Goal: Task Accomplishment & Management: Complete application form

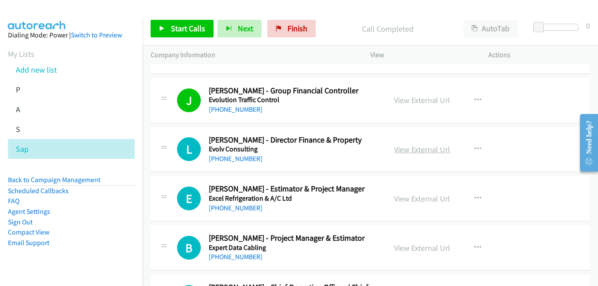
click at [423, 154] on link "View External Url" at bounding box center [422, 149] width 56 height 10
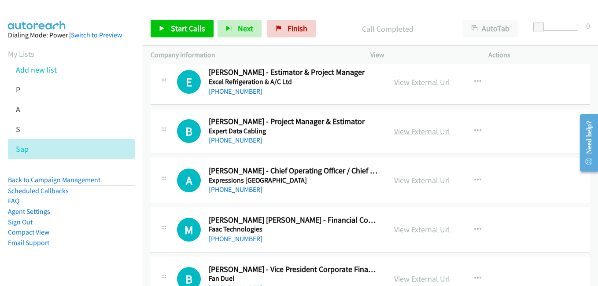
scroll to position [9026, 0]
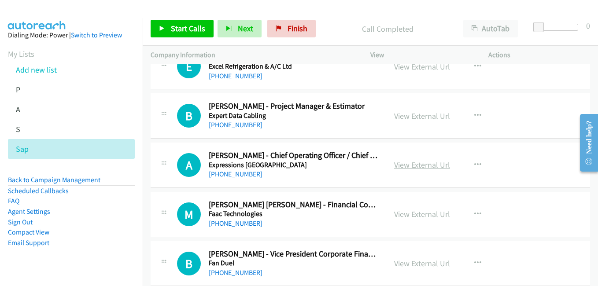
click at [417, 164] on link "View External Url" at bounding box center [422, 165] width 56 height 10
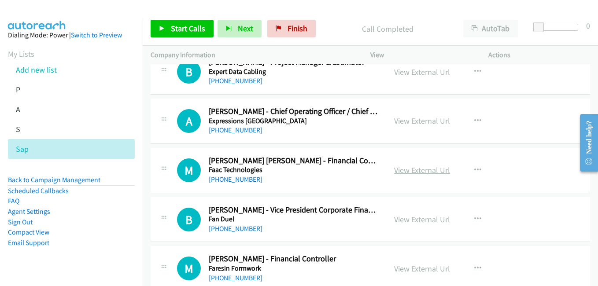
click at [419, 173] on link "View External Url" at bounding box center [422, 170] width 56 height 10
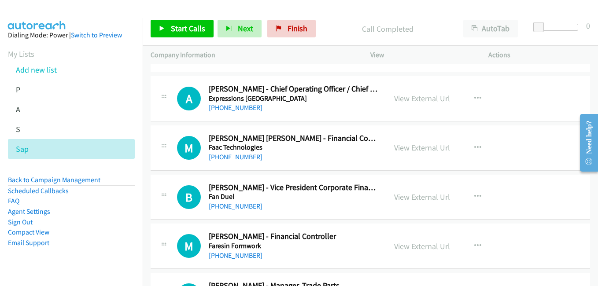
scroll to position [9114, 0]
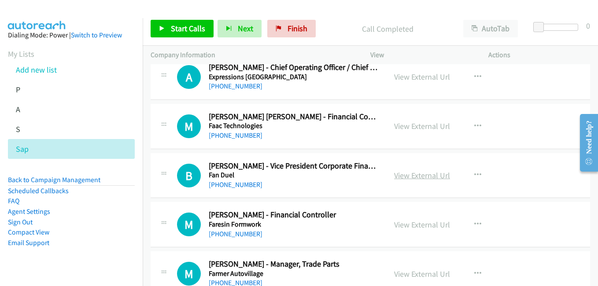
click at [403, 171] on link "View External Url" at bounding box center [422, 175] width 56 height 10
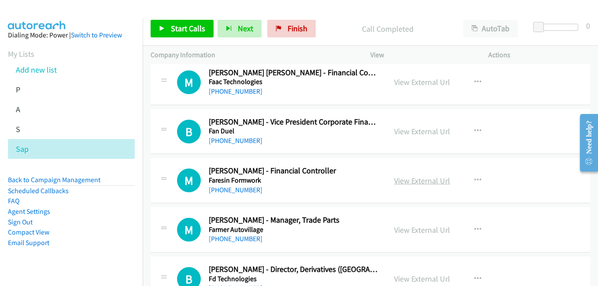
click at [424, 180] on link "View External Url" at bounding box center [422, 181] width 56 height 10
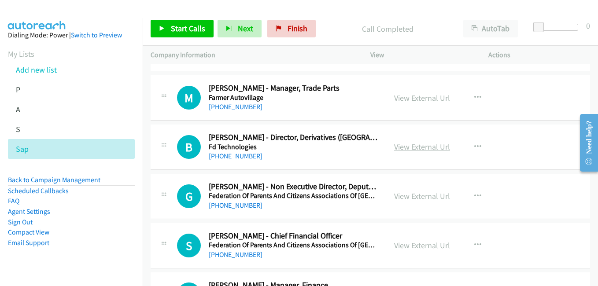
scroll to position [9334, 0]
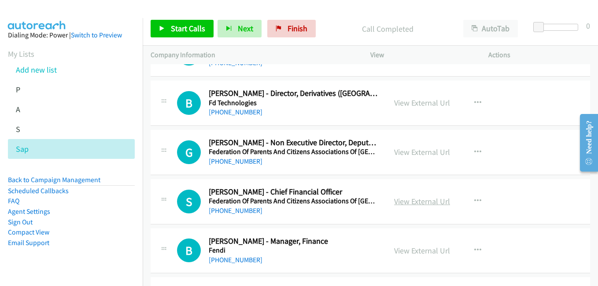
click at [410, 203] on link "View External Url" at bounding box center [422, 201] width 56 height 10
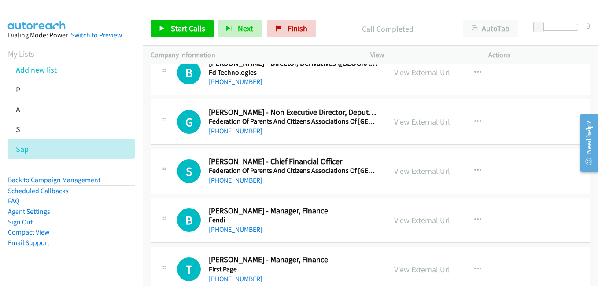
scroll to position [9378, 0]
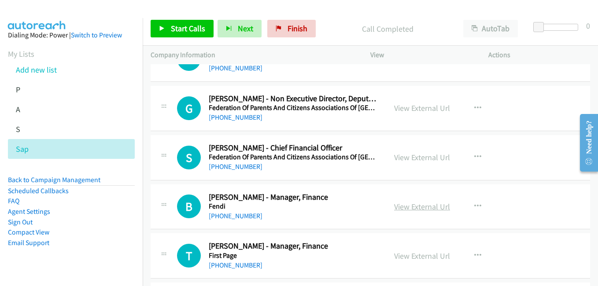
click at [413, 209] on link "View External Url" at bounding box center [422, 207] width 56 height 10
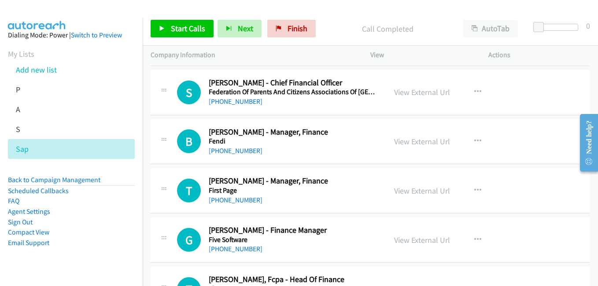
scroll to position [9466, 0]
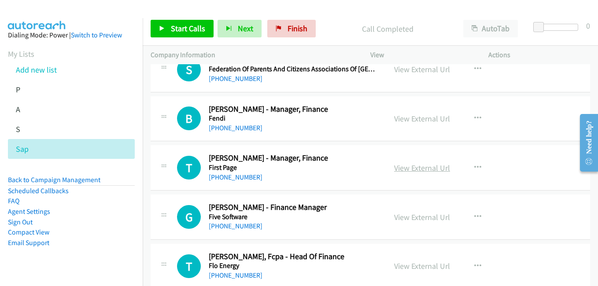
click at [426, 171] on link "View External Url" at bounding box center [422, 168] width 56 height 10
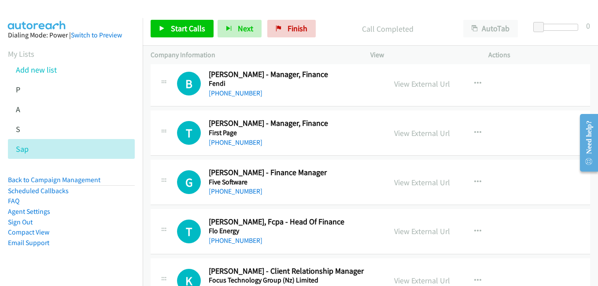
scroll to position [9510, 0]
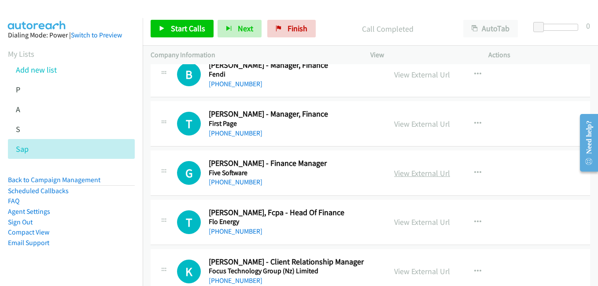
click at [420, 173] on link "View External Url" at bounding box center [422, 173] width 56 height 10
click at [418, 221] on link "View External Url" at bounding box center [422, 222] width 56 height 10
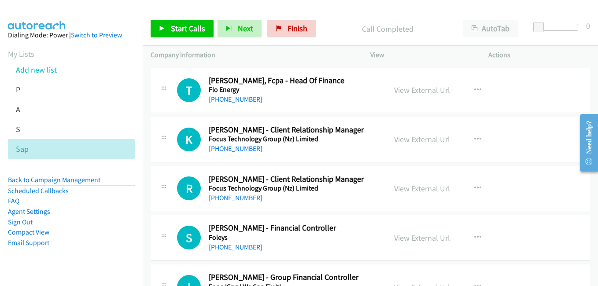
scroll to position [9686, 0]
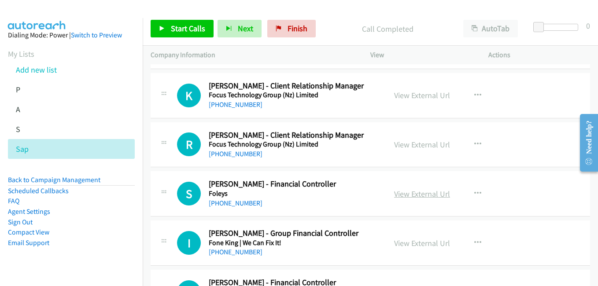
click at [428, 194] on link "View External Url" at bounding box center [422, 194] width 56 height 10
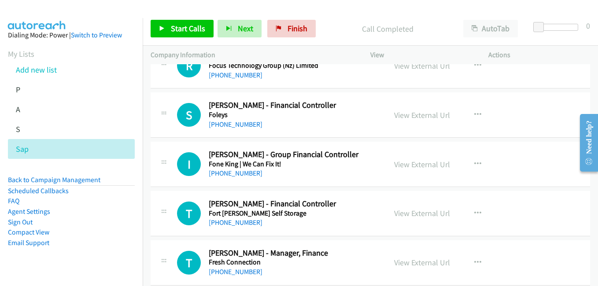
scroll to position [9774, 0]
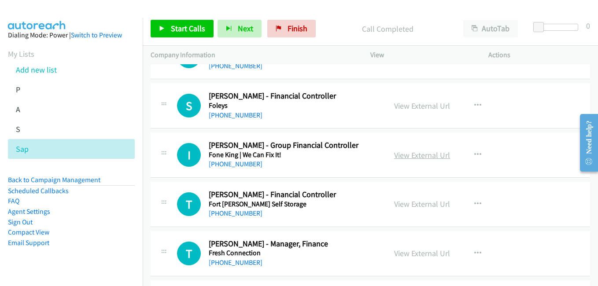
click at [413, 153] on link "View External Url" at bounding box center [422, 155] width 56 height 10
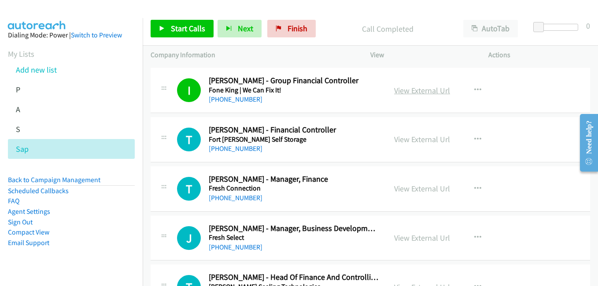
scroll to position [9862, 0]
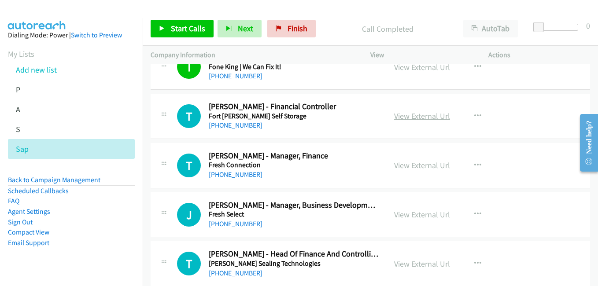
click at [402, 117] on link "View External Url" at bounding box center [422, 116] width 56 height 10
click at [417, 165] on link "View External Url" at bounding box center [422, 165] width 56 height 10
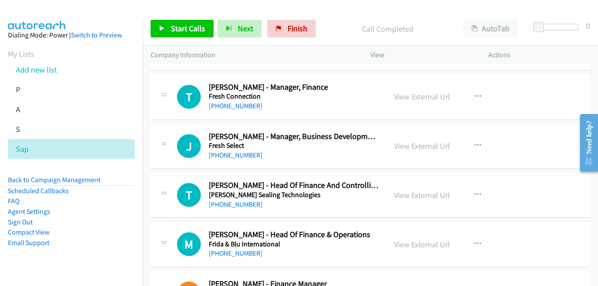
scroll to position [9951, 0]
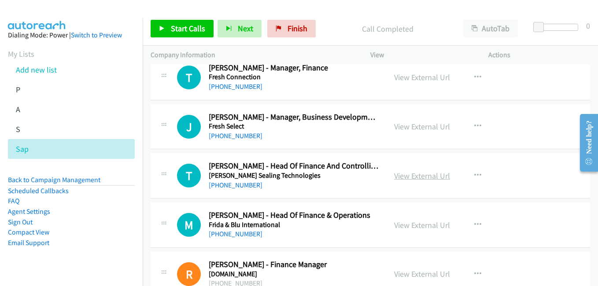
click at [413, 177] on link "View External Url" at bounding box center [422, 176] width 56 height 10
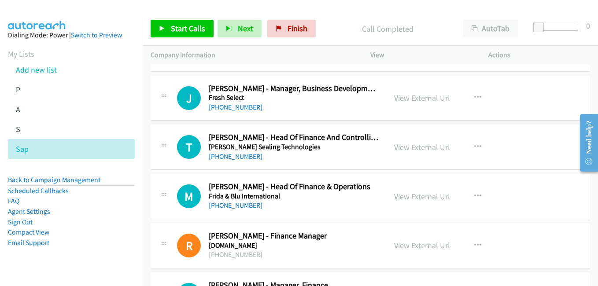
scroll to position [9995, 0]
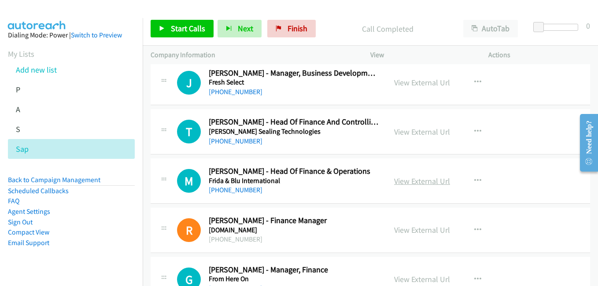
click at [416, 181] on link "View External Url" at bounding box center [422, 181] width 56 height 10
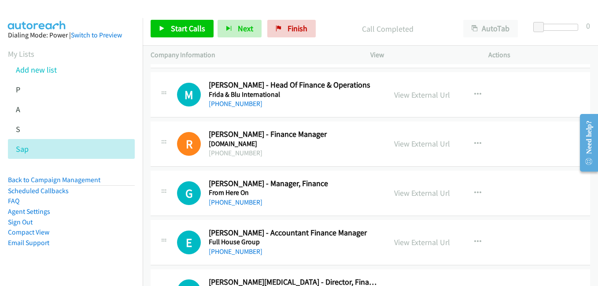
scroll to position [10083, 0]
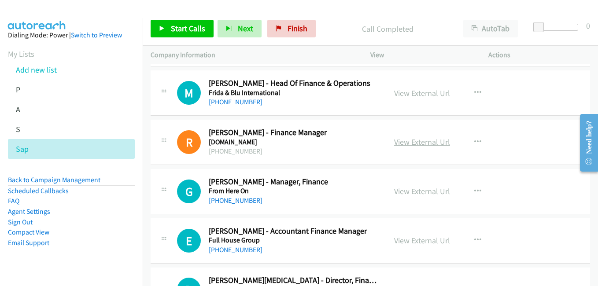
click at [414, 142] on link "View External Url" at bounding box center [422, 142] width 56 height 10
click at [422, 192] on link "View External Url" at bounding box center [422, 191] width 56 height 10
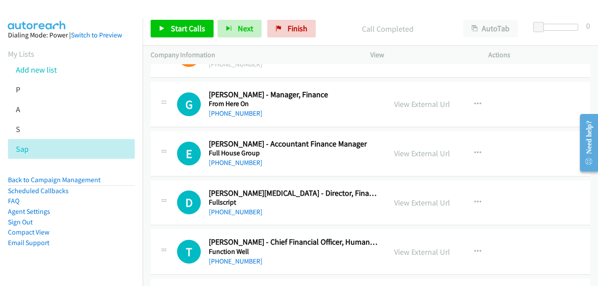
scroll to position [10171, 0]
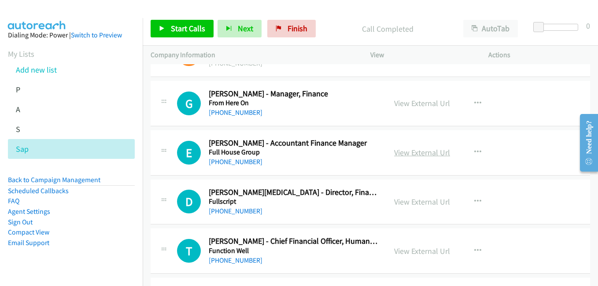
click at [413, 155] on link "View External Url" at bounding box center [422, 152] width 56 height 10
drag, startPoint x: 420, startPoint y: 203, endPoint x: 102, endPoint y: 1, distance: 376.7
click at [417, 207] on div "View External Url" at bounding box center [422, 202] width 56 height 12
click at [418, 204] on link "View External Url" at bounding box center [422, 202] width 56 height 10
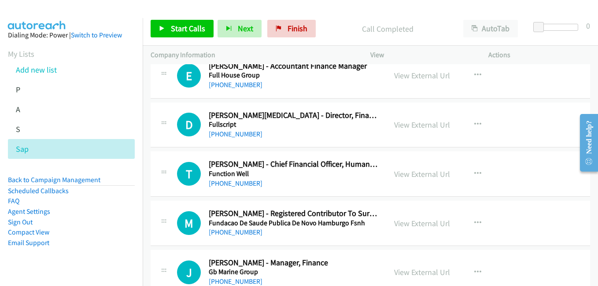
scroll to position [10259, 0]
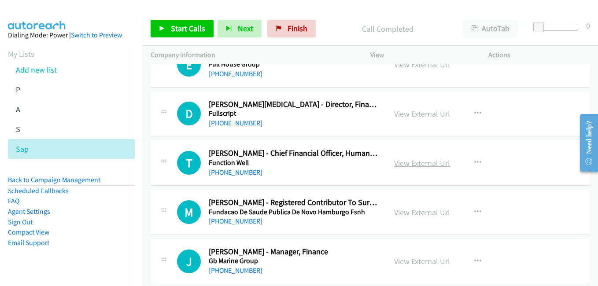
click at [405, 165] on link "View External Url" at bounding box center [422, 163] width 56 height 10
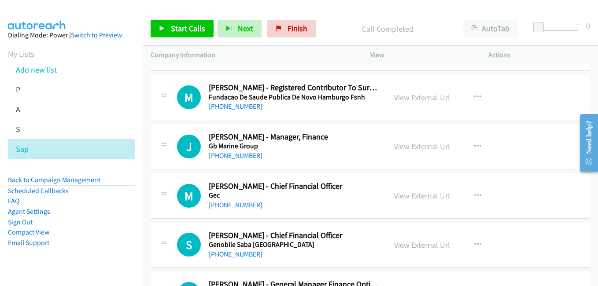
scroll to position [10391, 0]
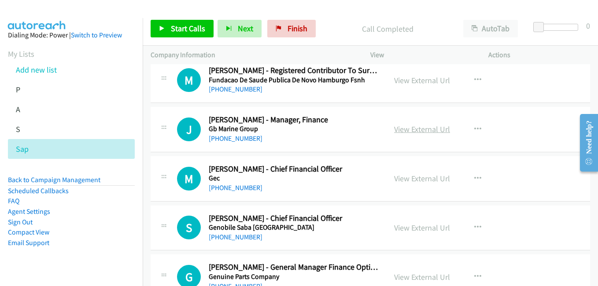
click at [425, 133] on link "View External Url" at bounding box center [422, 129] width 56 height 10
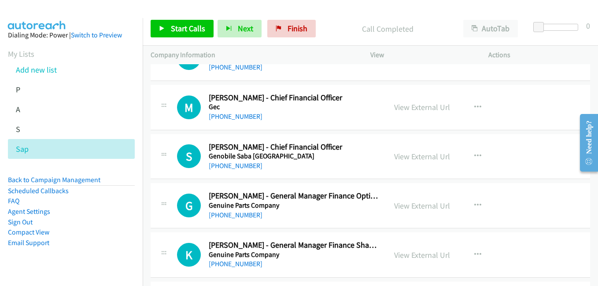
scroll to position [10479, 0]
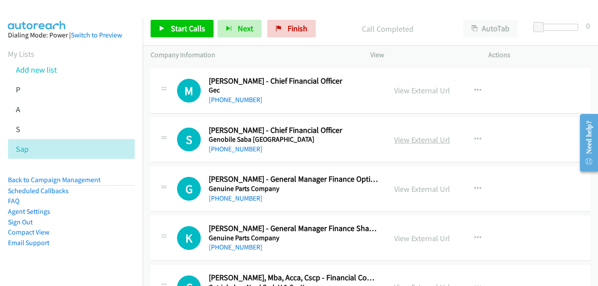
click at [418, 137] on link "View External Url" at bounding box center [422, 140] width 56 height 10
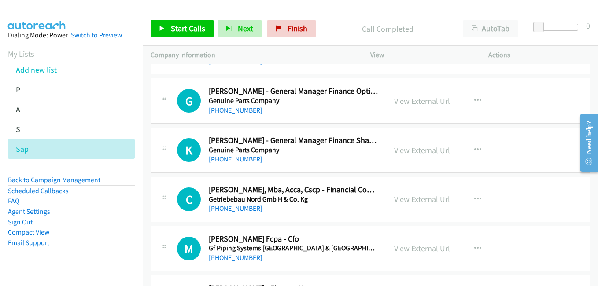
scroll to position [10611, 0]
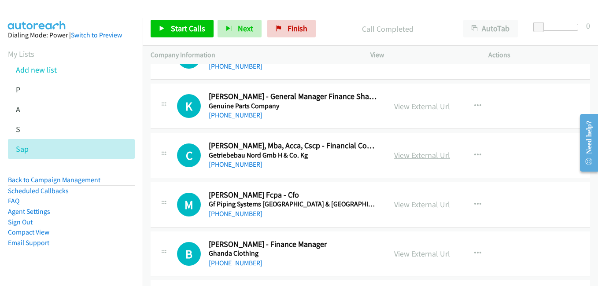
click at [424, 156] on link "View External Url" at bounding box center [422, 155] width 56 height 10
click at [419, 207] on link "View External Url" at bounding box center [422, 204] width 56 height 10
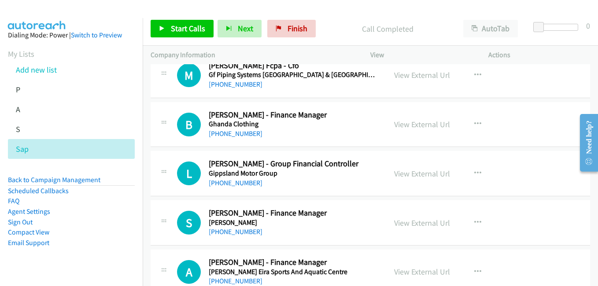
scroll to position [10743, 0]
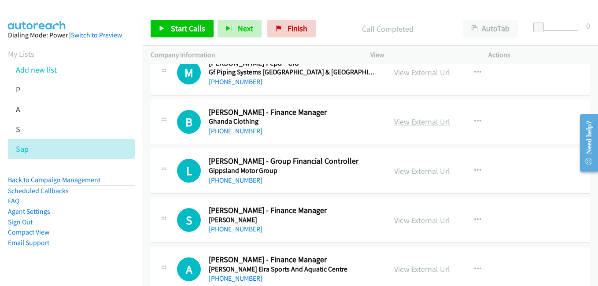
click at [410, 122] on link "View External Url" at bounding box center [422, 122] width 56 height 10
click at [424, 221] on link "View External Url" at bounding box center [422, 220] width 56 height 10
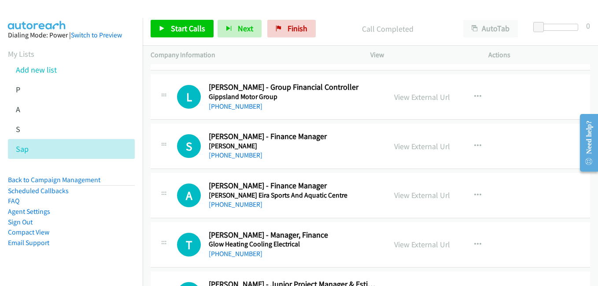
scroll to position [10831, 0]
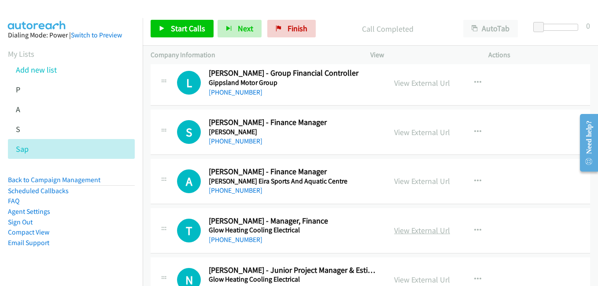
click at [423, 233] on link "View External Url" at bounding box center [422, 230] width 56 height 10
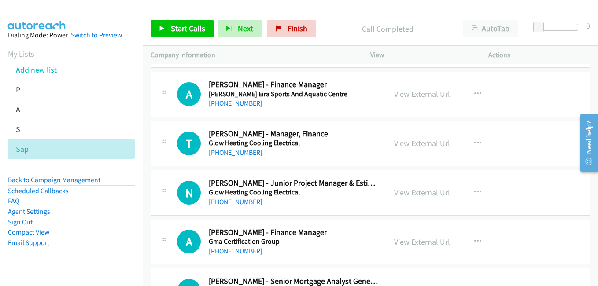
scroll to position [10919, 0]
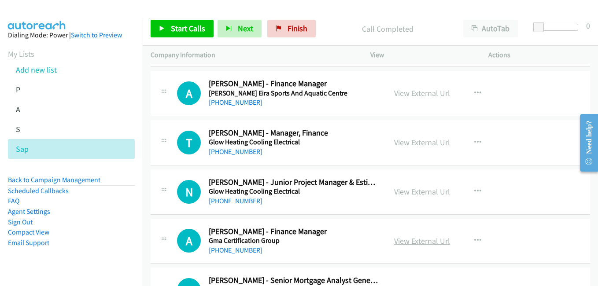
click at [414, 242] on link "View External Url" at bounding box center [422, 241] width 56 height 10
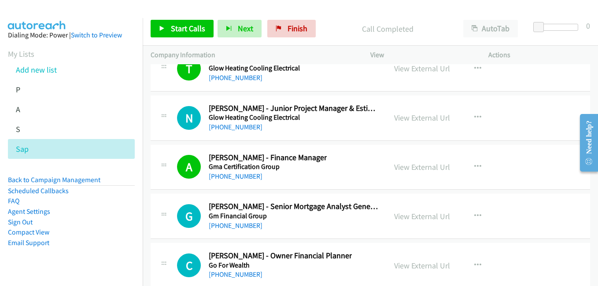
scroll to position [11007, 0]
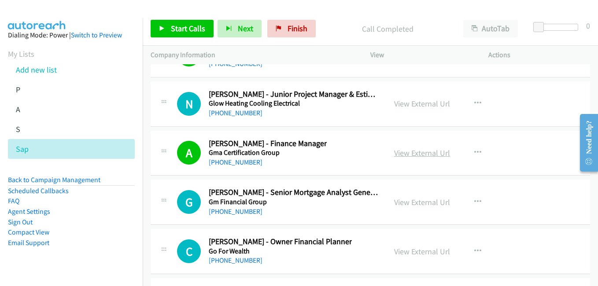
click at [419, 155] on link "View External Url" at bounding box center [422, 153] width 56 height 10
click at [40, 74] on link "Add new list" at bounding box center [36, 70] width 41 height 10
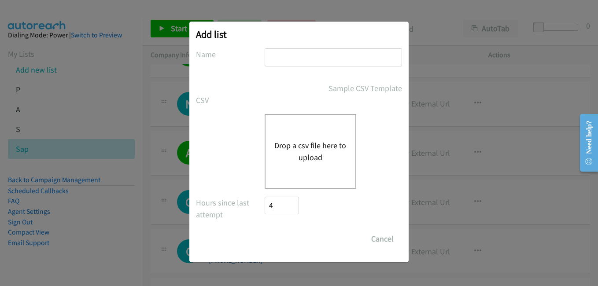
click at [327, 51] on input "text" at bounding box center [333, 57] width 137 height 18
type input "a"
type input "sap4"
click at [303, 158] on button "Drop a csv file here to upload" at bounding box center [310, 152] width 72 height 24
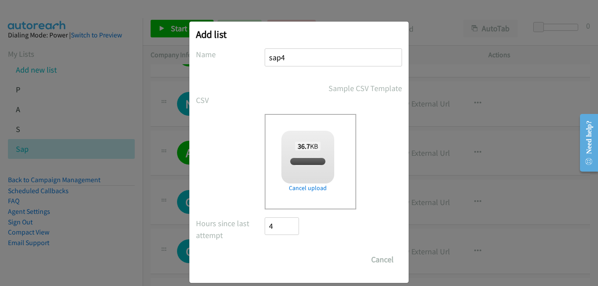
checkbox input "true"
click at [291, 255] on input "Save List" at bounding box center [288, 260] width 46 height 18
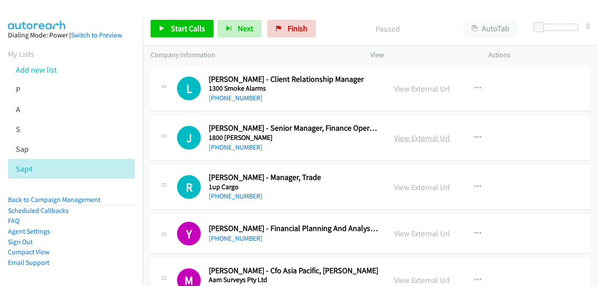
click at [426, 142] on link "View External Url" at bounding box center [422, 138] width 56 height 10
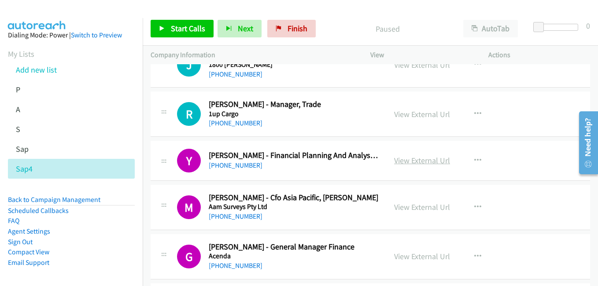
scroll to position [88, 0]
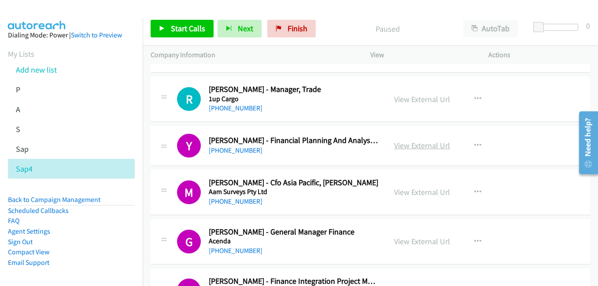
click at [412, 145] on link "View External Url" at bounding box center [422, 145] width 56 height 10
click at [420, 195] on link "View External Url" at bounding box center [422, 192] width 56 height 10
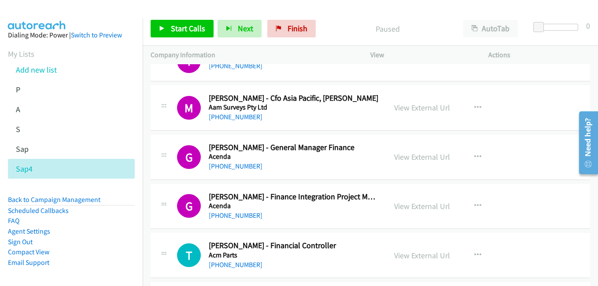
scroll to position [176, 0]
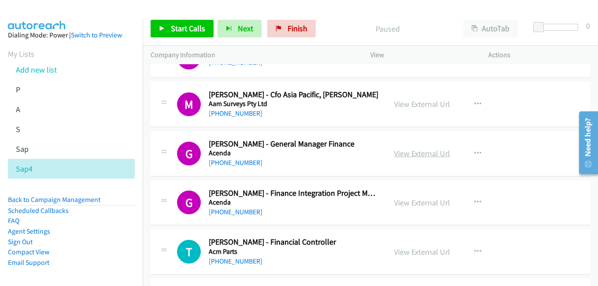
click at [426, 152] on link "View External Url" at bounding box center [422, 153] width 56 height 10
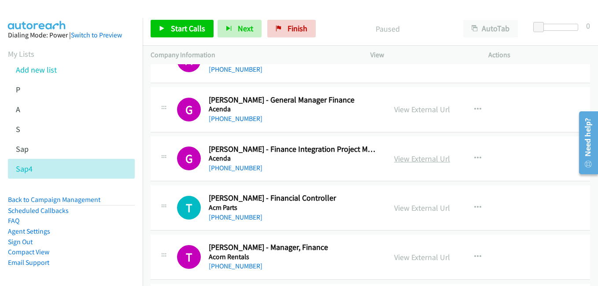
click at [417, 157] on link "View External Url" at bounding box center [422, 159] width 56 height 10
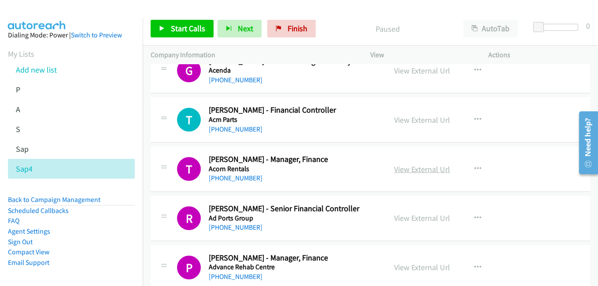
click at [427, 171] on link "View External Url" at bounding box center [422, 169] width 56 height 10
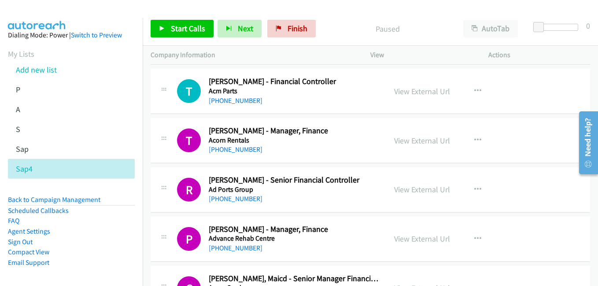
scroll to position [352, 0]
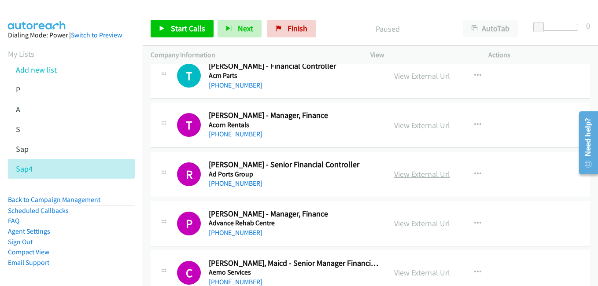
click at [431, 177] on link "View External Url" at bounding box center [422, 174] width 56 height 10
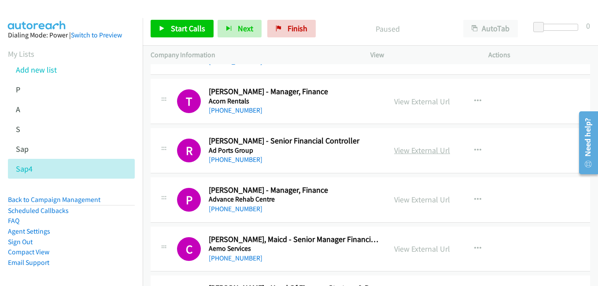
scroll to position [396, 0]
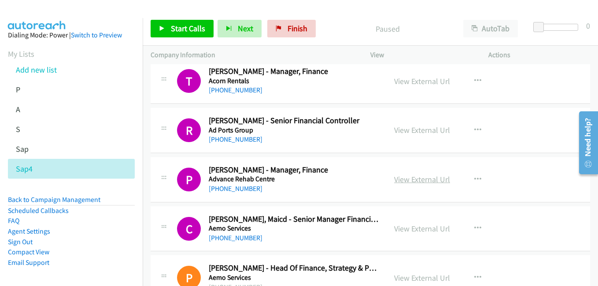
click at [424, 177] on link "View External Url" at bounding box center [422, 179] width 56 height 10
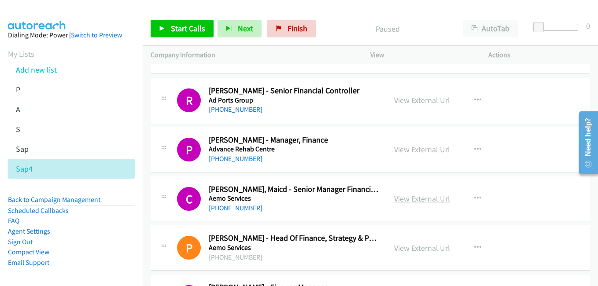
scroll to position [440, 0]
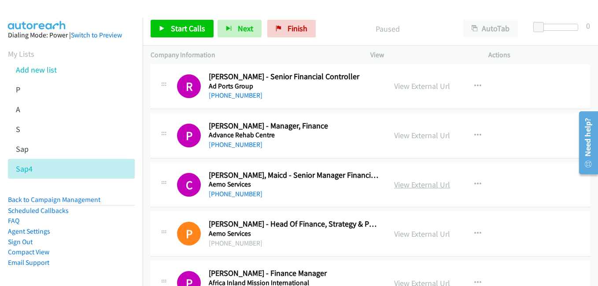
click at [431, 188] on link "View External Url" at bounding box center [422, 185] width 56 height 10
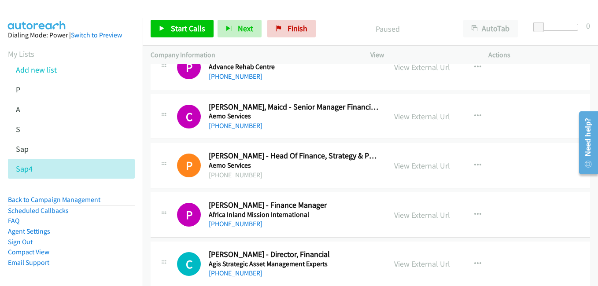
scroll to position [528, 0]
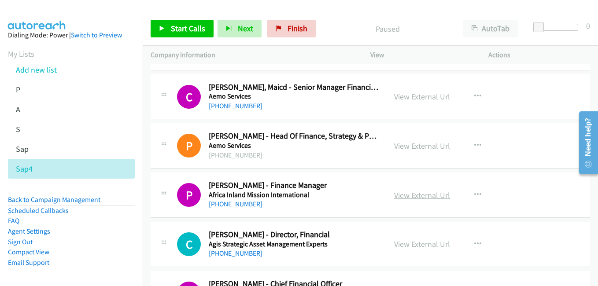
click at [410, 198] on link "View External Url" at bounding box center [422, 195] width 56 height 10
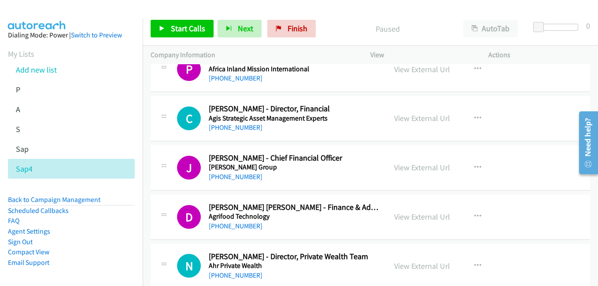
scroll to position [660, 0]
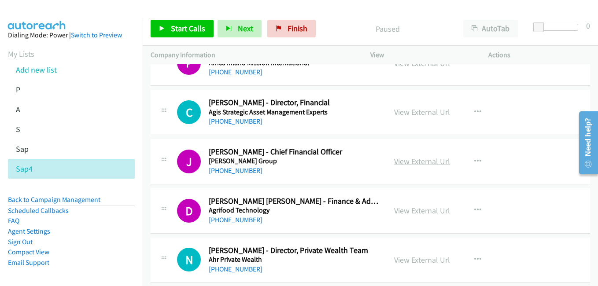
click at [410, 166] on link "View External Url" at bounding box center [422, 161] width 56 height 10
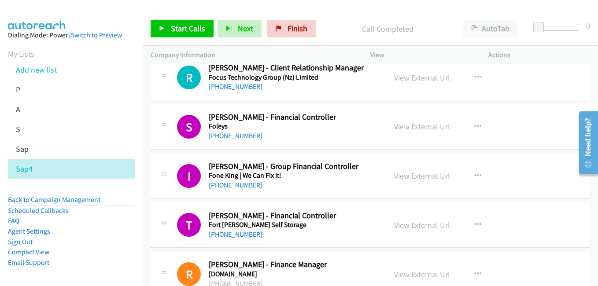
scroll to position [9827, 0]
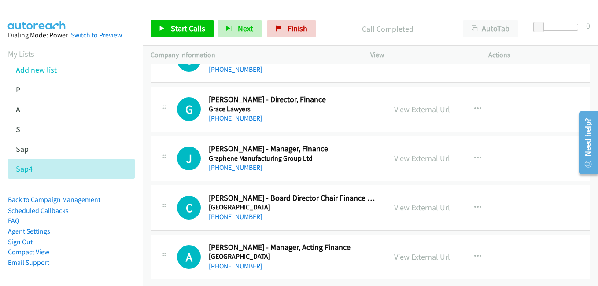
click at [418, 252] on link "View External Url" at bounding box center [422, 257] width 56 height 10
click at [407, 203] on link "View External Url" at bounding box center [422, 208] width 56 height 10
click at [417, 153] on link "View External Url" at bounding box center [422, 158] width 56 height 10
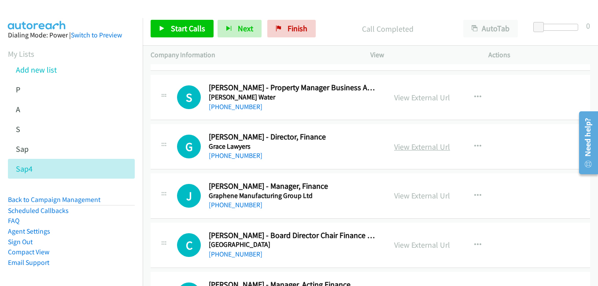
click at [417, 148] on link "View External Url" at bounding box center [422, 147] width 56 height 10
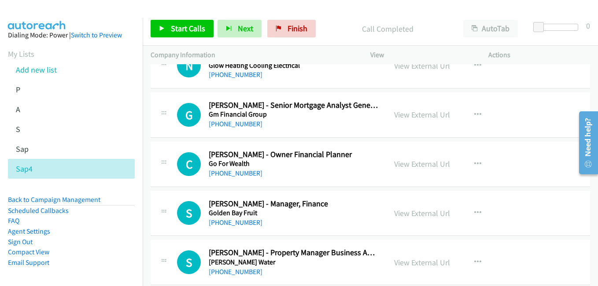
scroll to position [9607, 0]
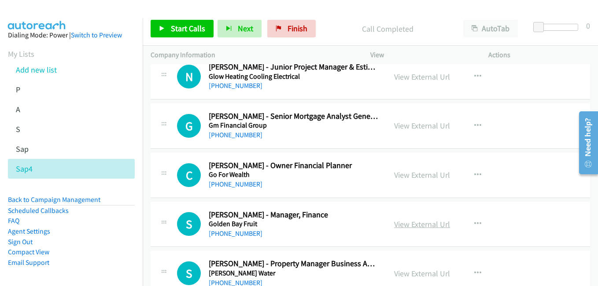
click at [420, 222] on link "View External Url" at bounding box center [422, 224] width 56 height 10
click at [413, 176] on link "View External Url" at bounding box center [422, 175] width 56 height 10
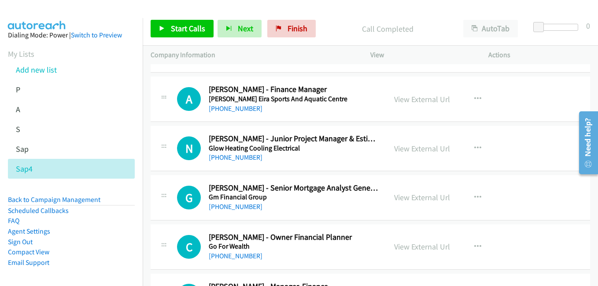
scroll to position [9519, 0]
